Goal: Task Accomplishment & Management: Manage account settings

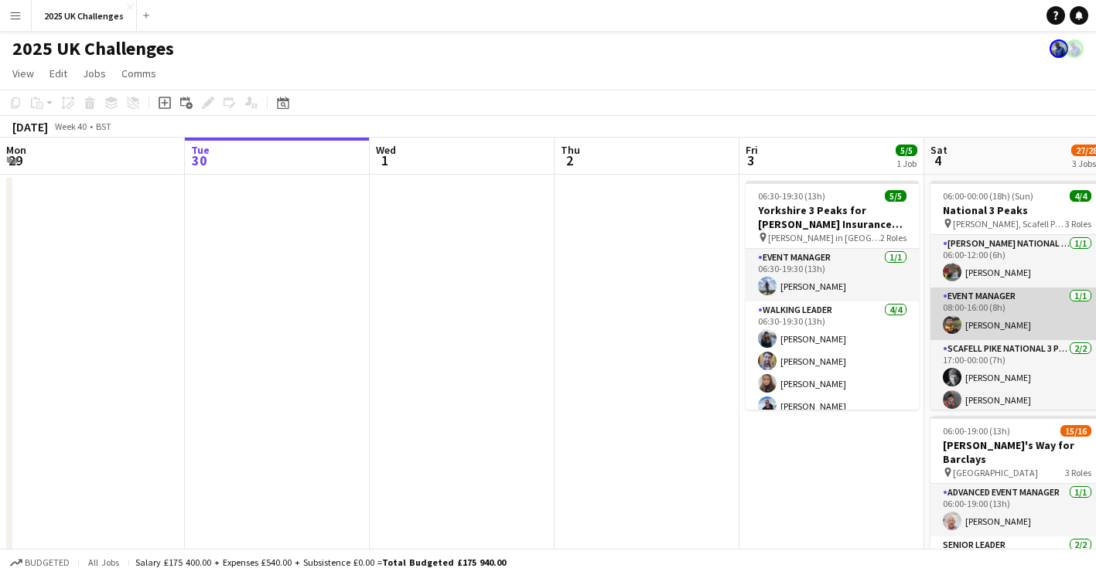
scroll to position [0, 502]
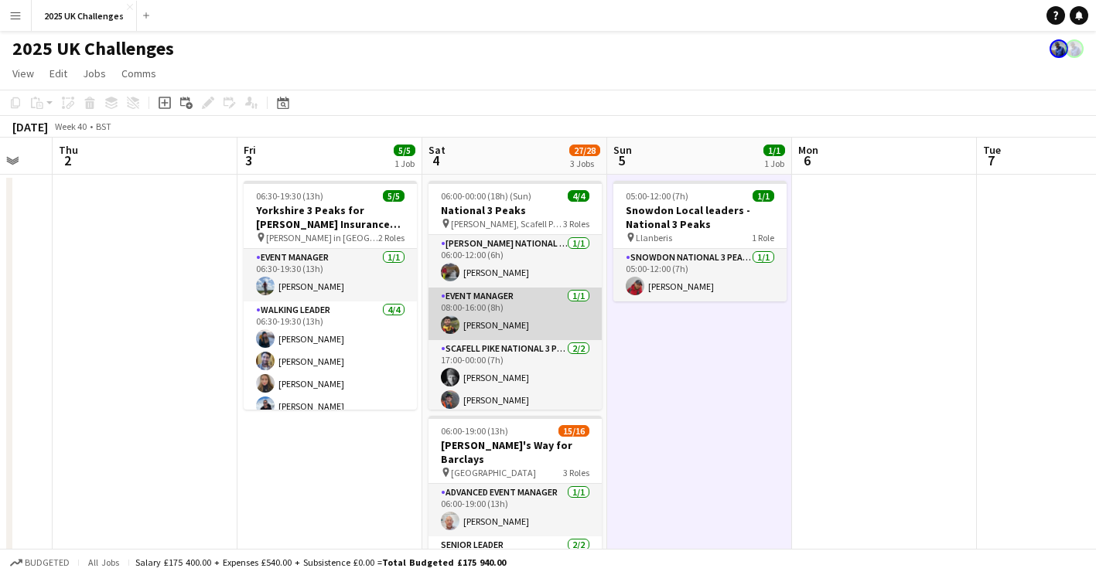
click at [501, 326] on app-card-role "Event Manager [DATE] 08:00-16:00 (8h) [PERSON_NAME]" at bounding box center [515, 314] width 173 height 53
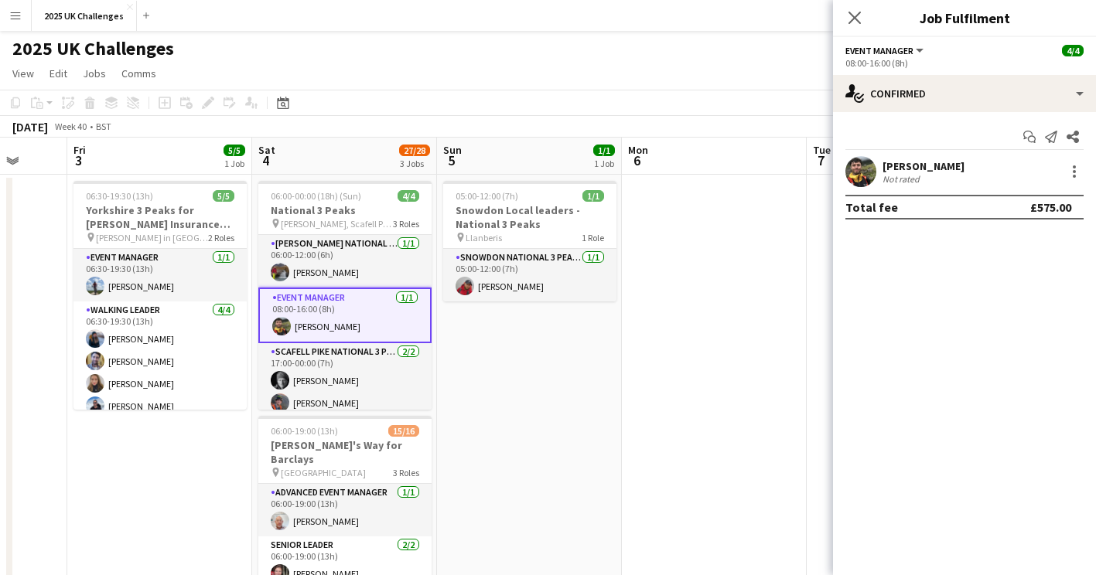
drag, startPoint x: 565, startPoint y: 419, endPoint x: 360, endPoint y: 424, distance: 205.0
click at [323, 427] on app-calendar-viewport "Tue 30 Wed 1 Thu 2 Fri 3 5/5 1 Job Sat 4 27/28 3 Jobs Sun 5 1/1 1 Job Mon 6 Tue…" at bounding box center [548, 560] width 1096 height 845
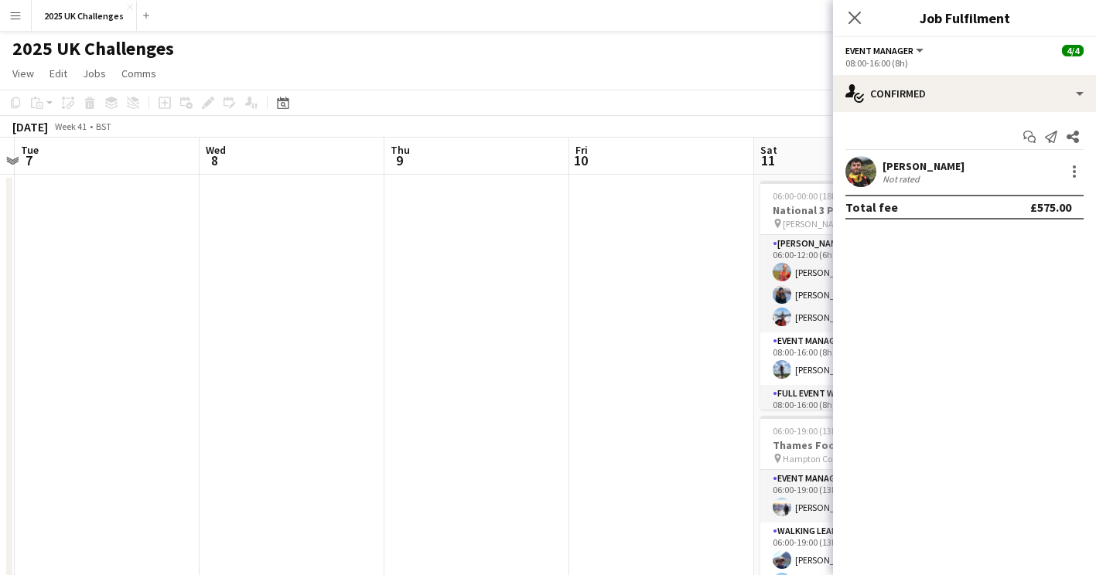
drag, startPoint x: 613, startPoint y: 400, endPoint x: 209, endPoint y: 448, distance: 406.6
click at [32, 443] on app-calendar-viewport "Sat 4 27/28 3 Jobs Sun 5 1/1 1 Job Mon 6 Tue 7 Wed 8 Thu 9 Fri 10 Sat 11 13/13 …" at bounding box center [548, 560] width 1096 height 845
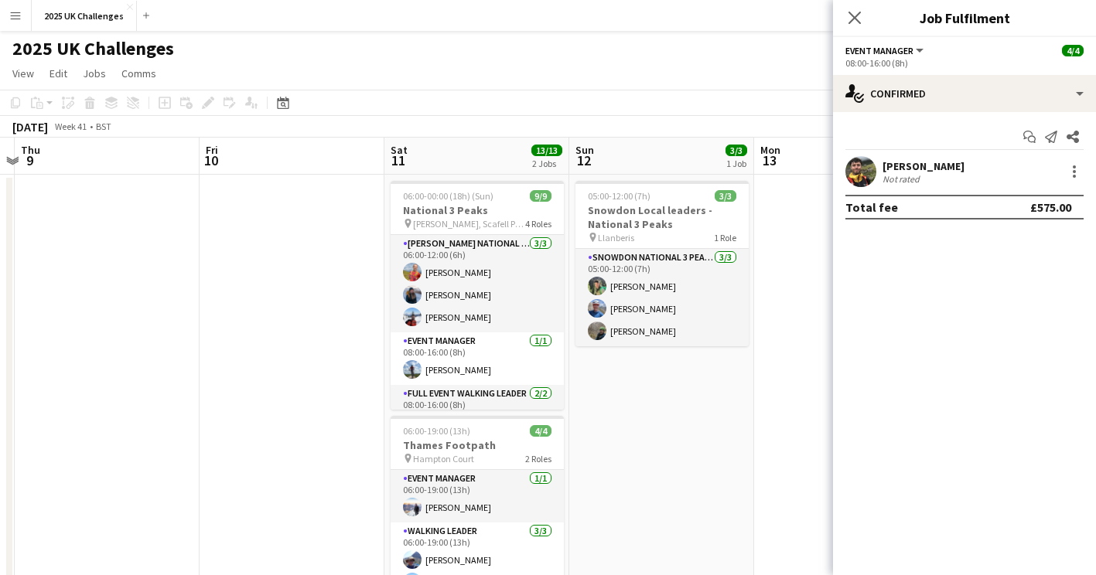
scroll to position [0, 534]
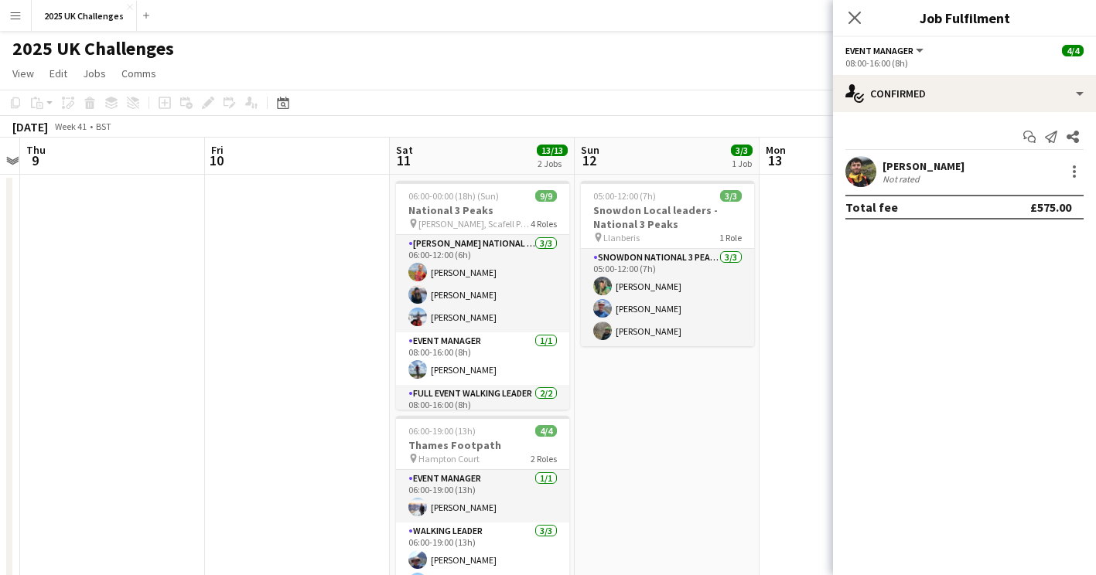
drag, startPoint x: 362, startPoint y: 432, endPoint x: 172, endPoint y: 416, distance: 191.0
click at [0, 435] on html "Menu Boards Boards Boards All jobs Status Workforce Workforce My Workforce Recr…" at bounding box center [548, 504] width 1096 height 1009
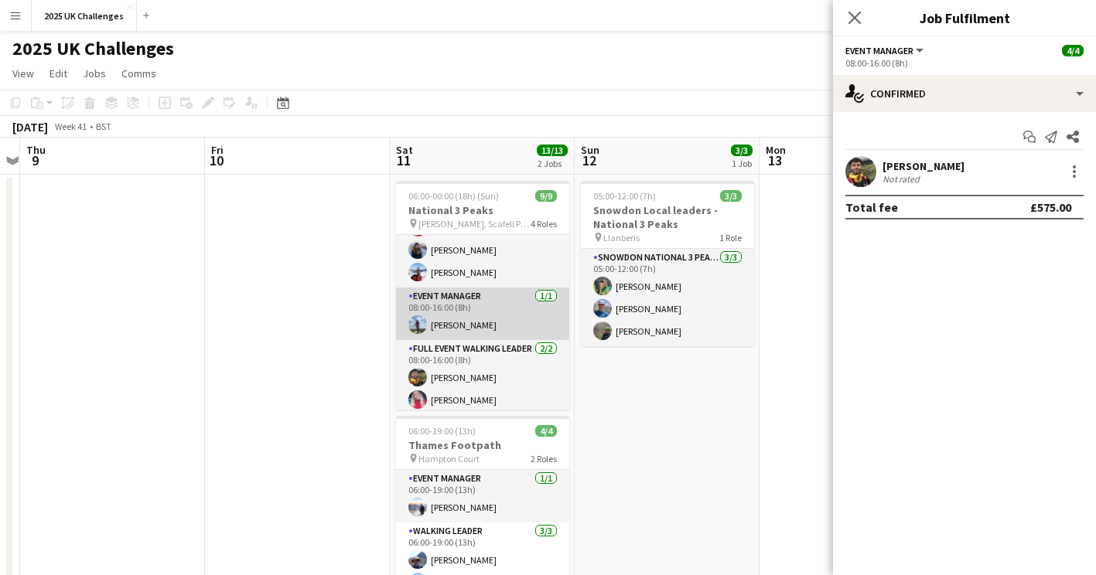
scroll to position [77, 0]
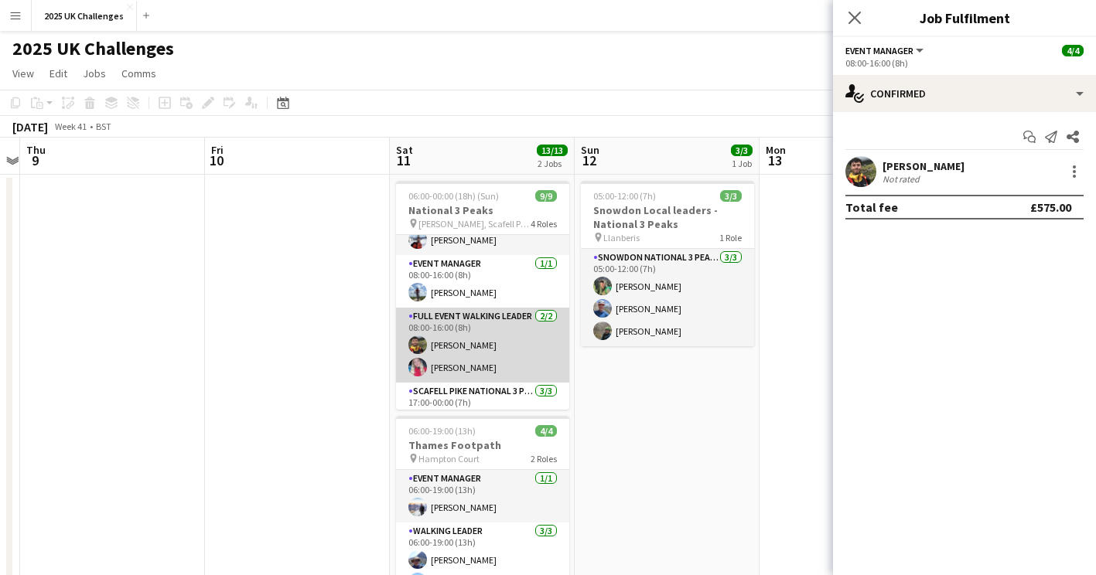
click at [470, 350] on app-card-role "Full Event Walking Leader [DATE] 08:00-16:00 (8h) [PERSON_NAME] [PERSON_NAME]" at bounding box center [482, 345] width 173 height 75
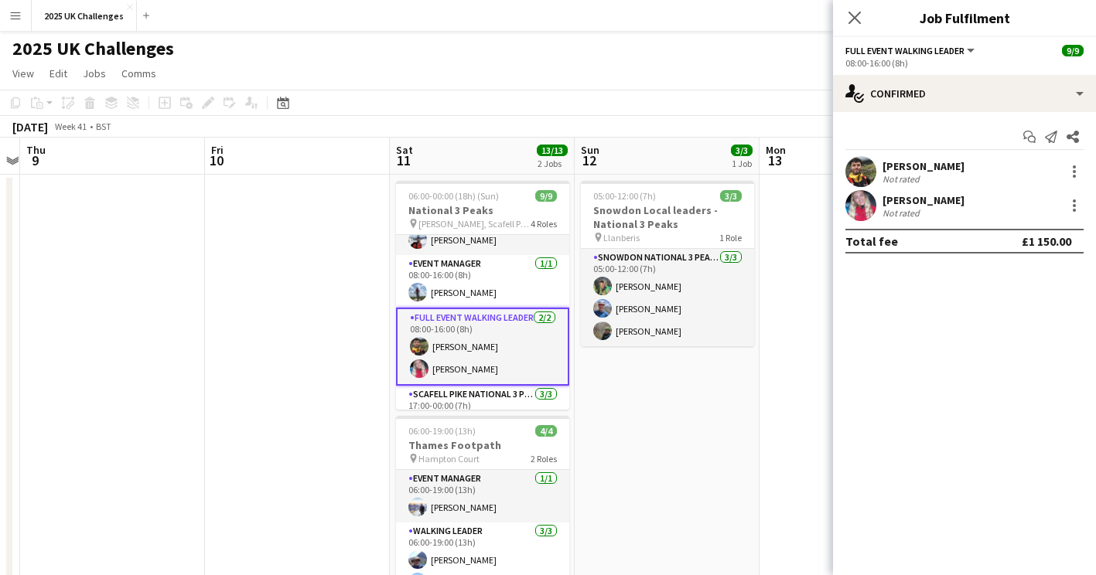
click at [912, 155] on div "Start chat Send notification Share [PERSON_NAME] Not rated [PERSON_NAME] Not ra…" at bounding box center [964, 189] width 263 height 154
click at [910, 163] on div "[PERSON_NAME]" at bounding box center [924, 166] width 82 height 14
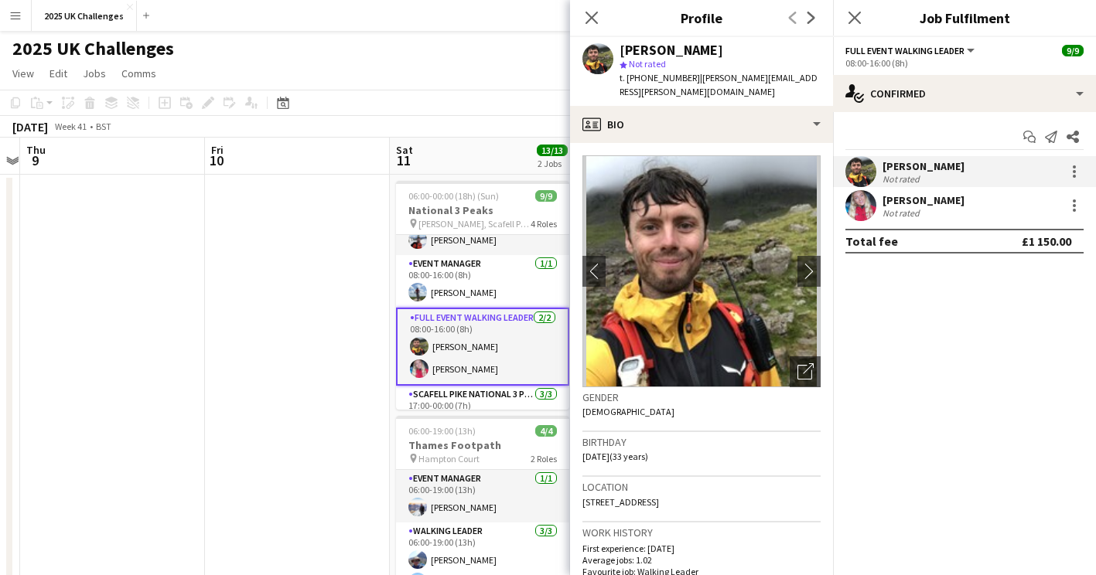
click at [763, 396] on div "Gender [DEMOGRAPHIC_DATA]" at bounding box center [701, 410] width 238 height 45
click at [914, 175] on div "Not rated" at bounding box center [903, 179] width 40 height 12
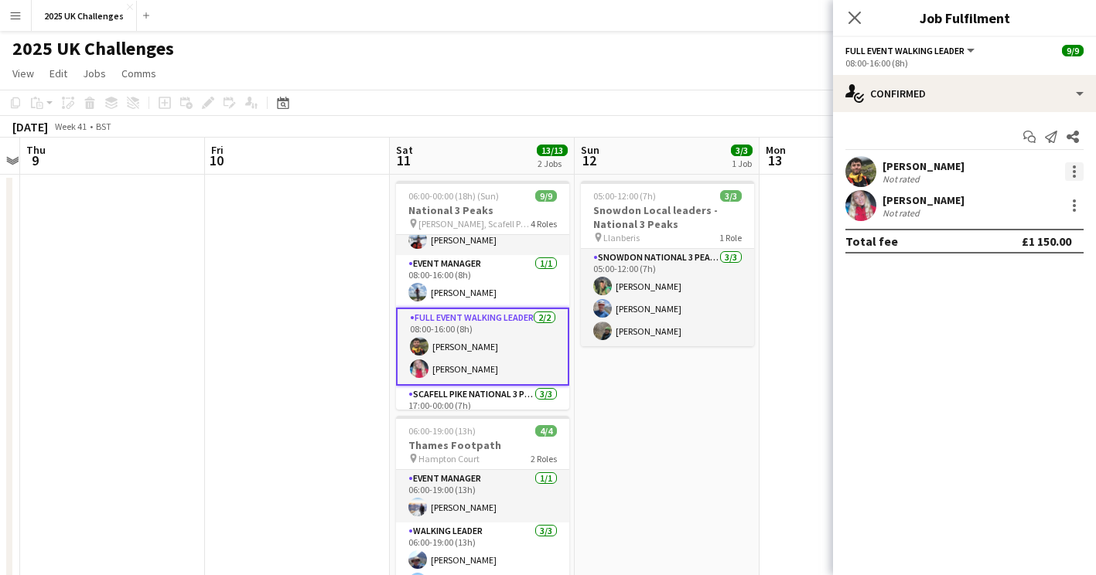
click at [1075, 170] on div at bounding box center [1074, 171] width 19 height 19
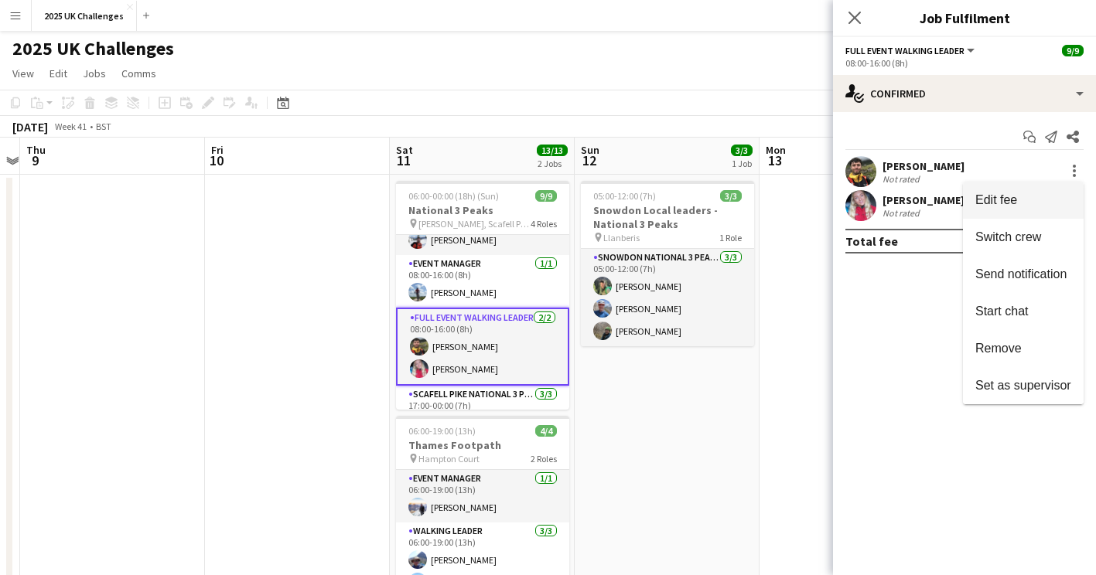
click at [1049, 202] on span "Edit fee" at bounding box center [1023, 200] width 96 height 14
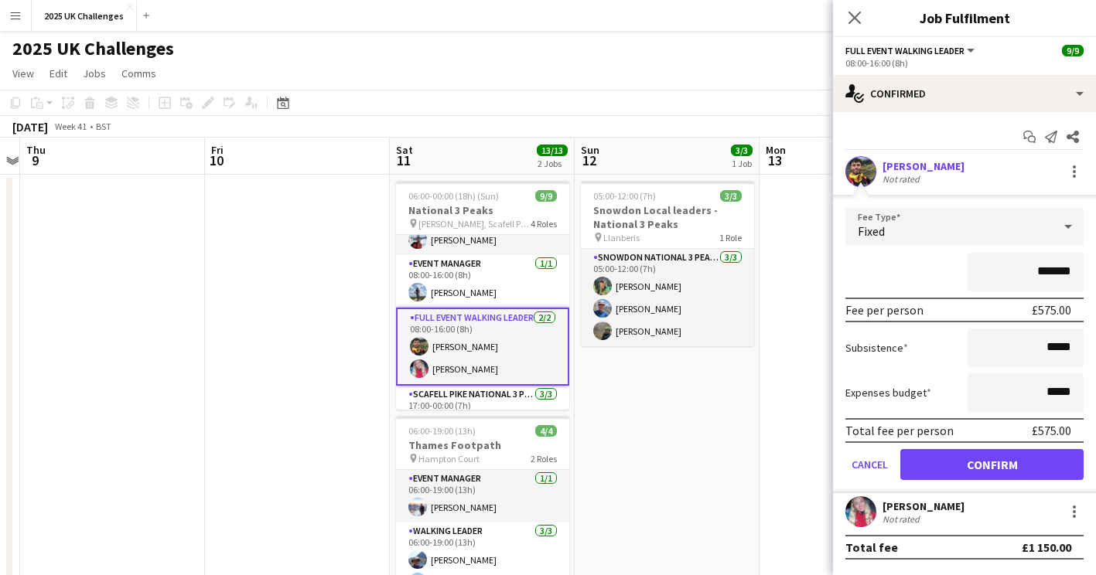
click at [777, 456] on app-date-cell at bounding box center [852, 543] width 185 height 736
